Goal: Check status: Check status

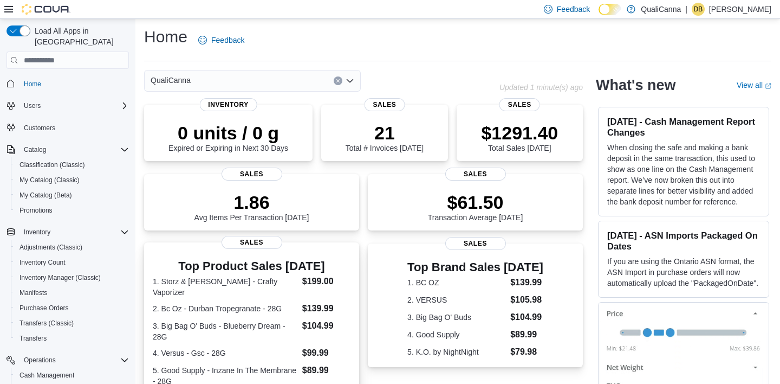
scroll to position [89, 0]
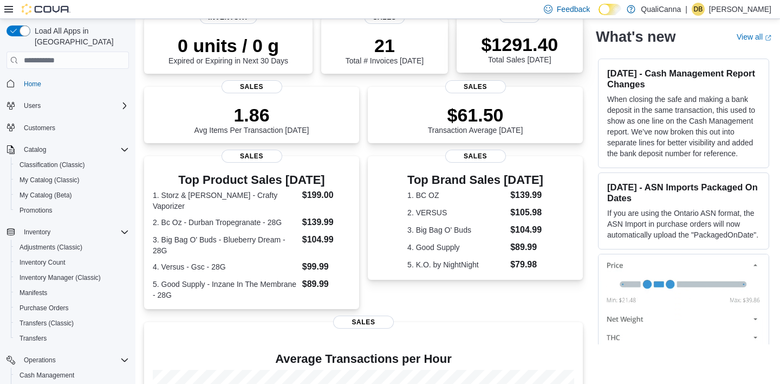
click at [511, 48] on p "$1291.40" at bounding box center [519, 45] width 77 height 22
